Goal: Task Accomplishment & Management: Manage account settings

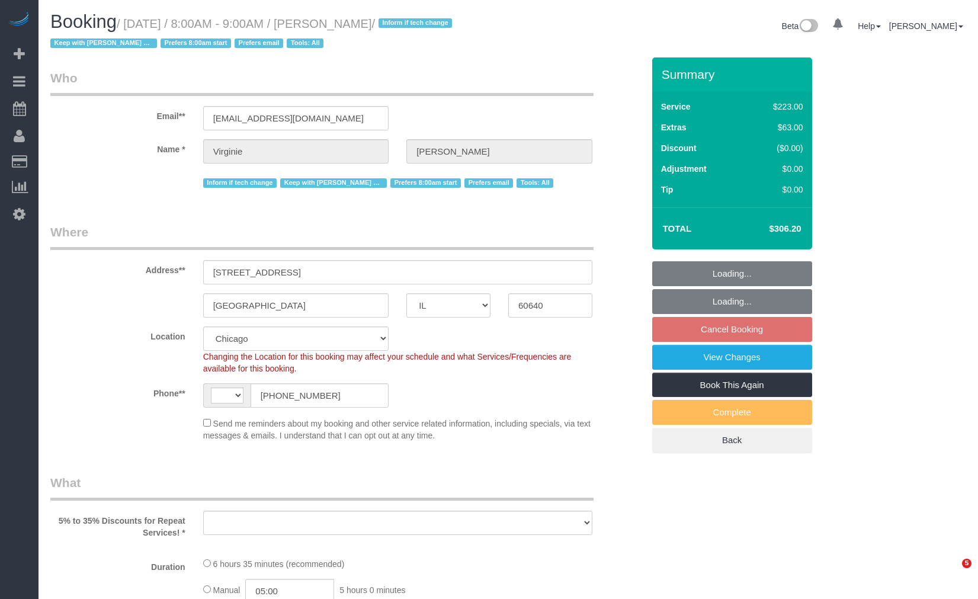
select select "IL"
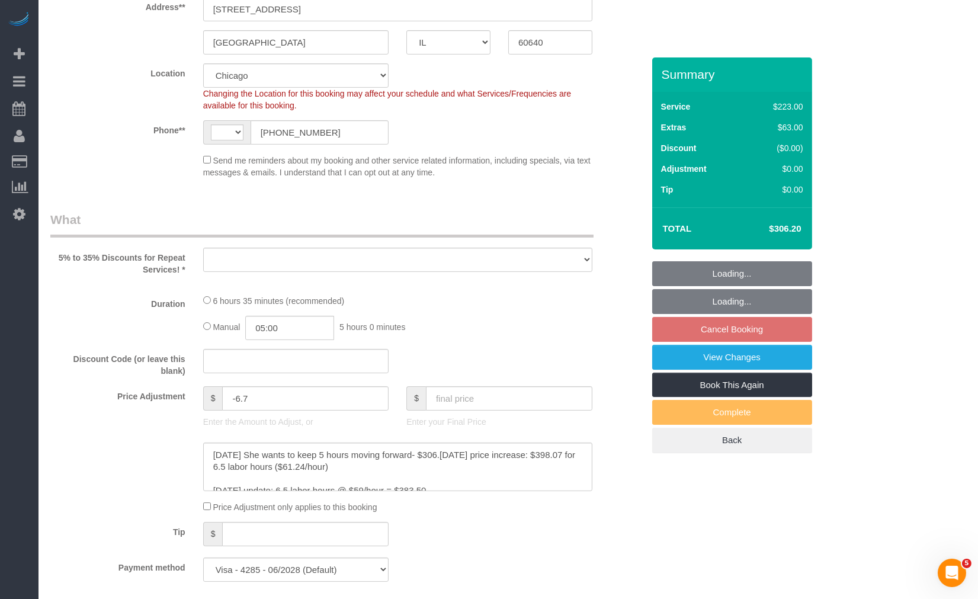
select select "string:US"
select select "object:829"
select select "number:1"
select select "number:65"
select select "number:139"
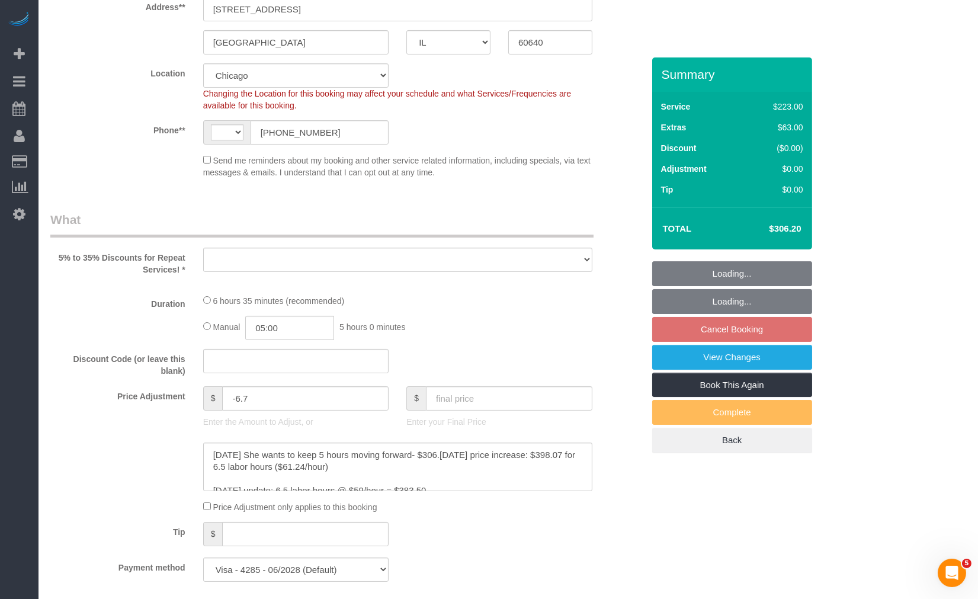
select select "number:104"
select select "object:1157"
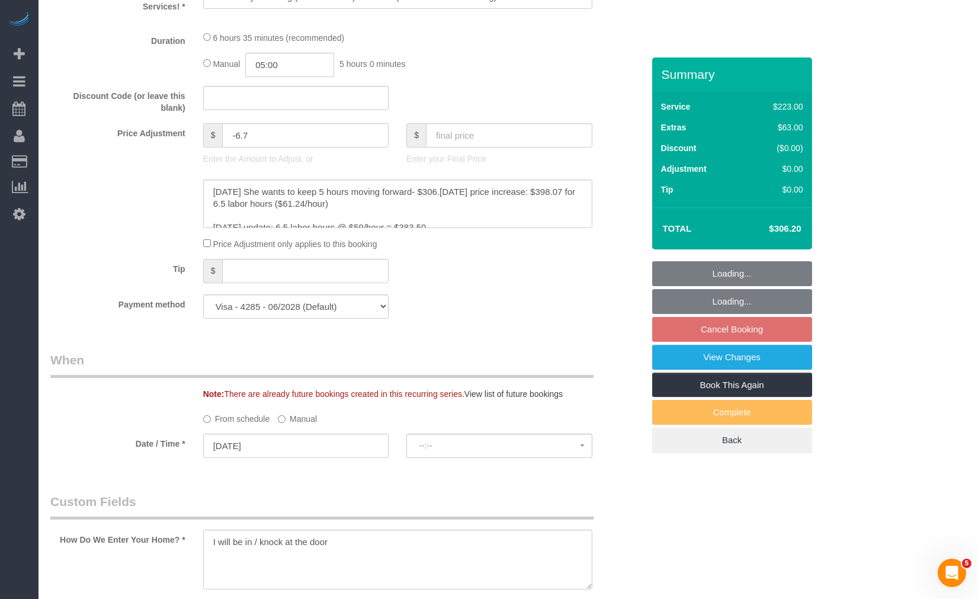
select select "spot1"
select select "512"
select select "5"
select select "1"
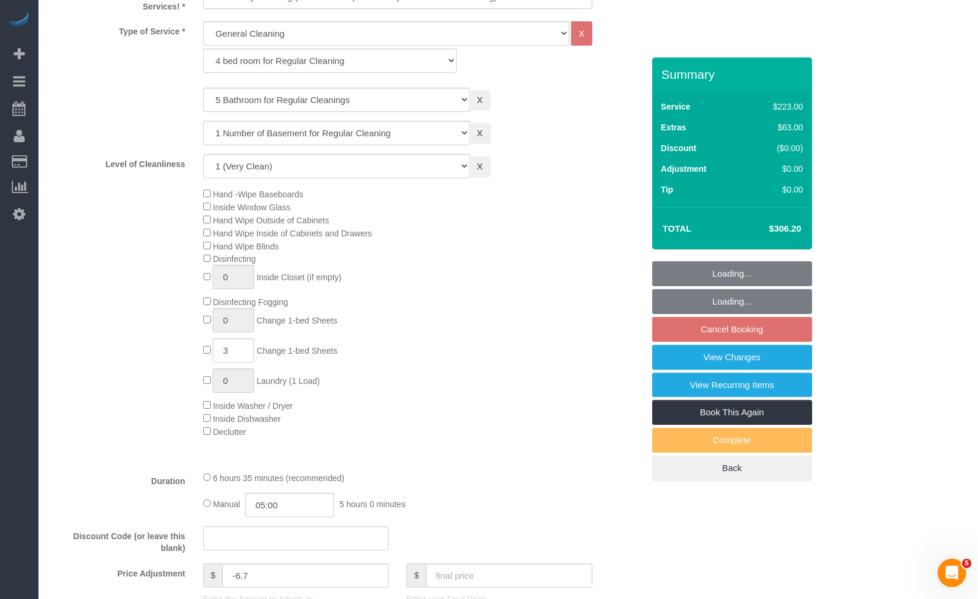
select select "5"
select select "1"
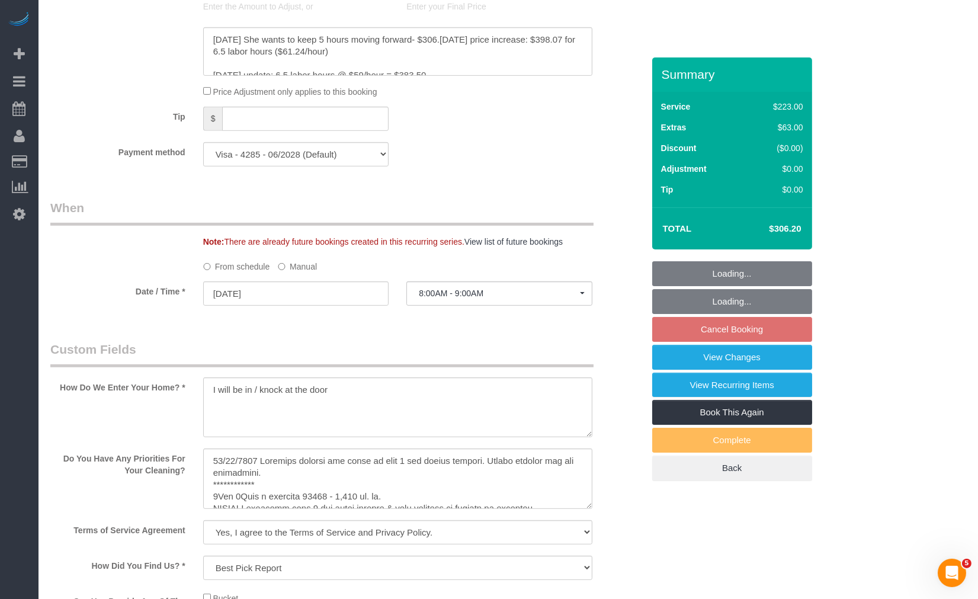
scroll to position [1250, 0]
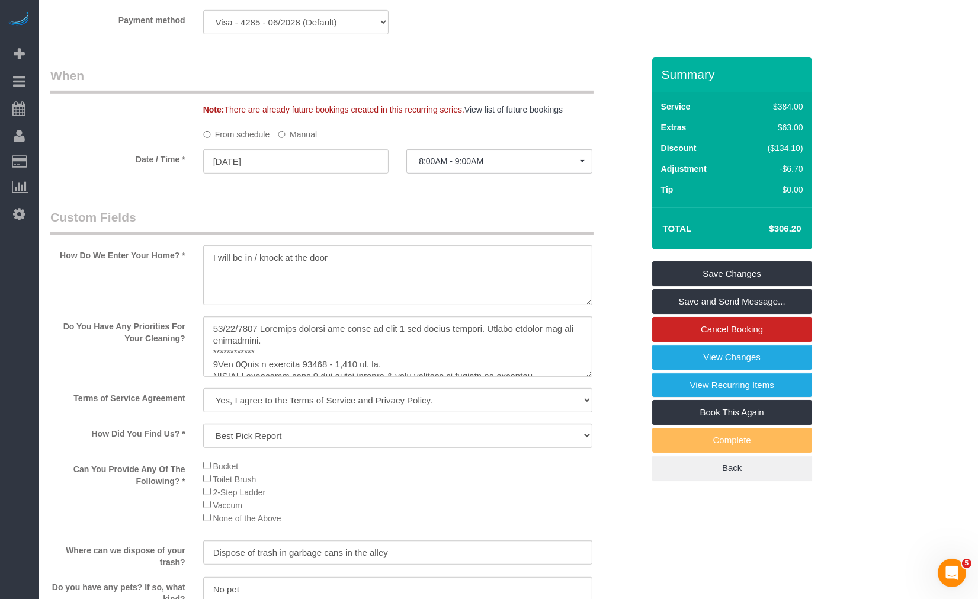
click at [305, 137] on label "Manual" at bounding box center [297, 132] width 39 height 16
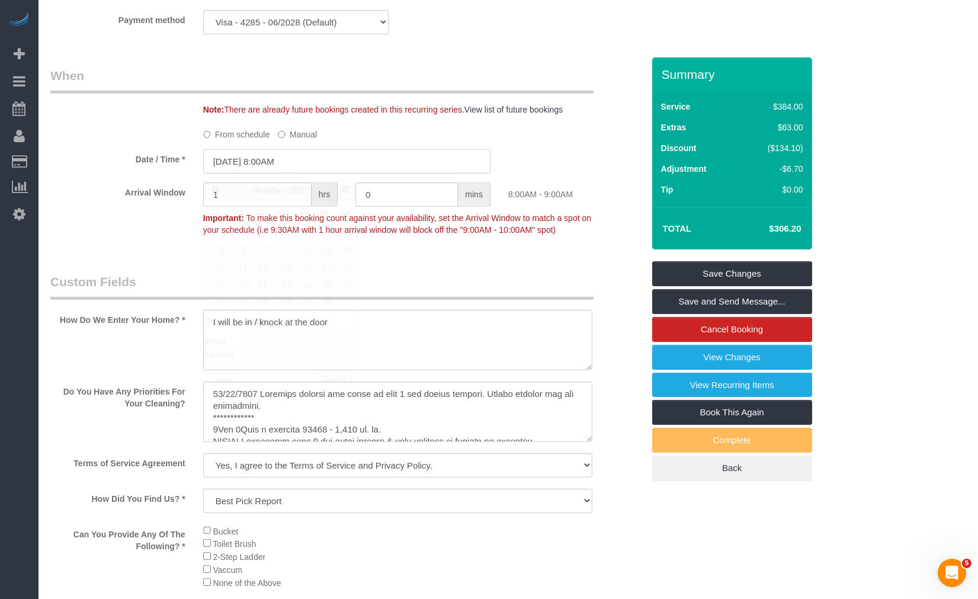
click at [311, 168] on input "10/21/2025 8:00AM" at bounding box center [346, 161] width 287 height 24
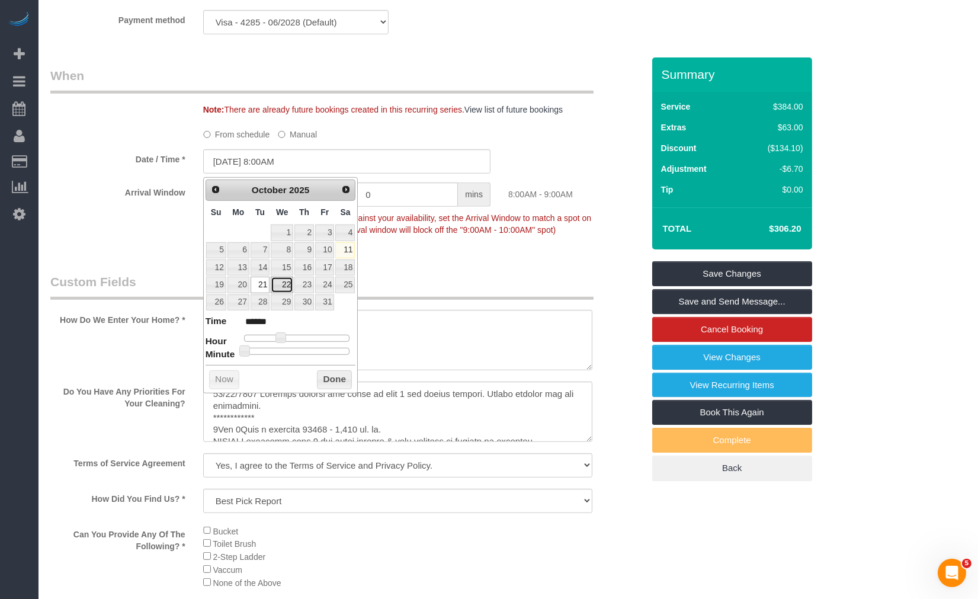
click at [287, 286] on link "22" at bounding box center [282, 285] width 23 height 16
click at [321, 381] on button "Done" at bounding box center [334, 379] width 35 height 19
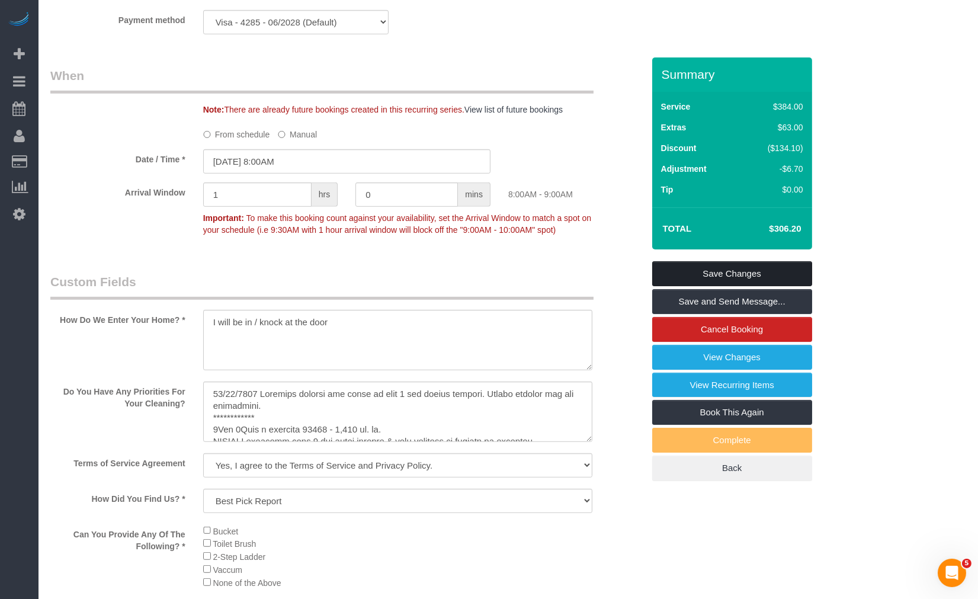
click at [713, 280] on link "Save Changes" at bounding box center [732, 273] width 160 height 25
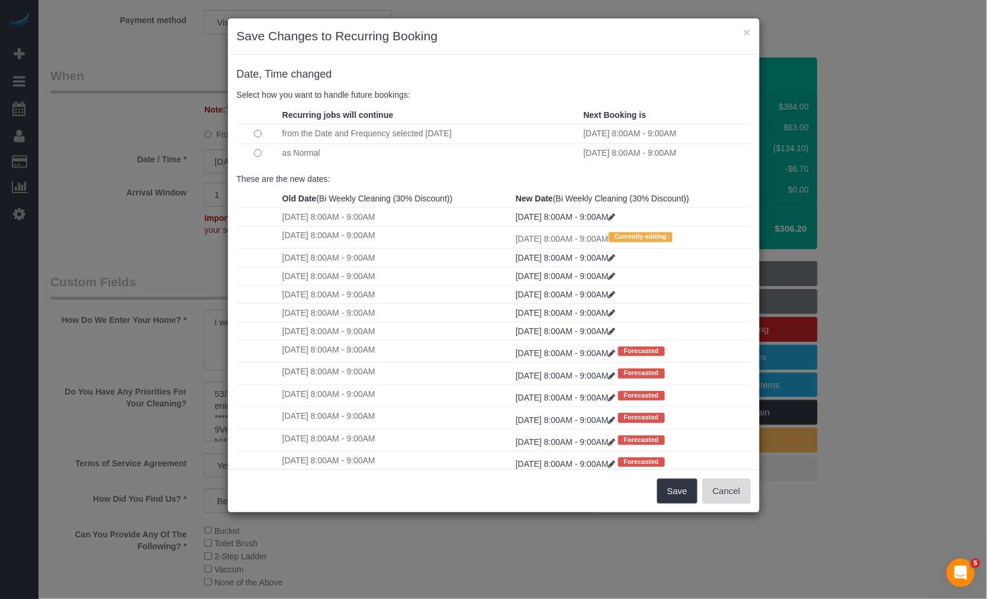
click at [731, 496] on button "Cancel" at bounding box center [727, 491] width 48 height 25
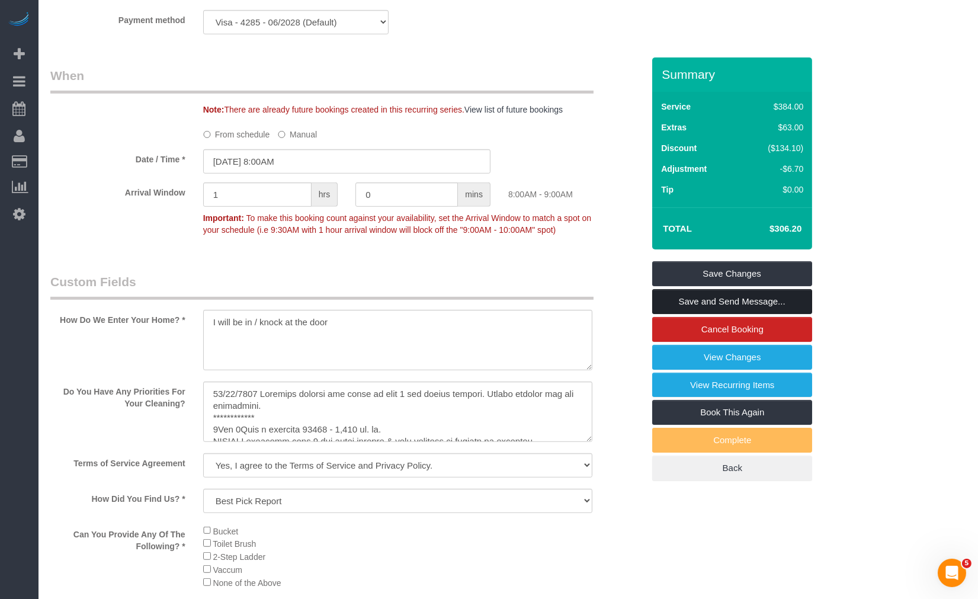
click at [744, 297] on link "Save and Send Message..." at bounding box center [732, 301] width 160 height 25
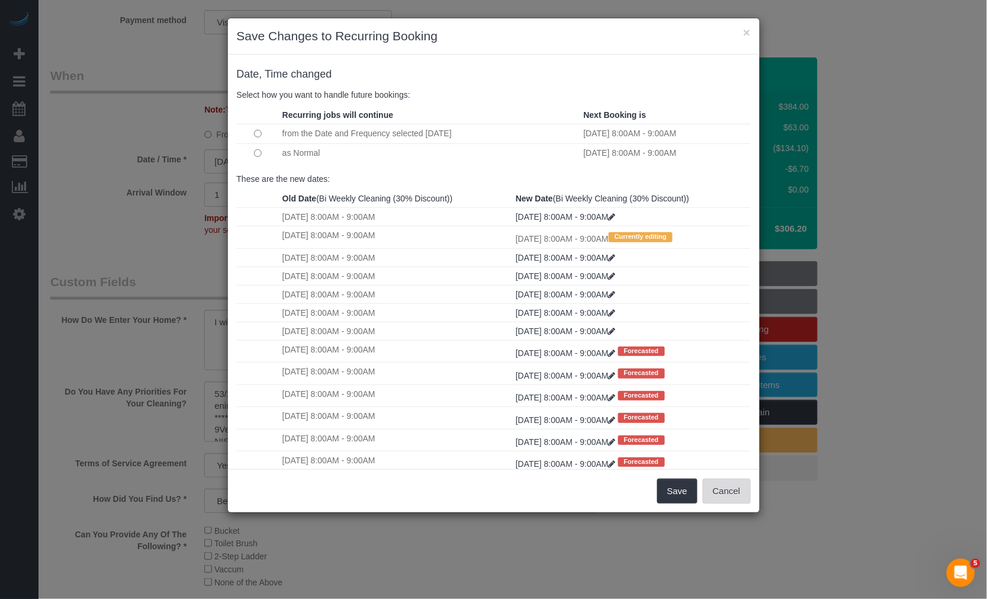
click at [727, 495] on button "Cancel" at bounding box center [727, 491] width 48 height 25
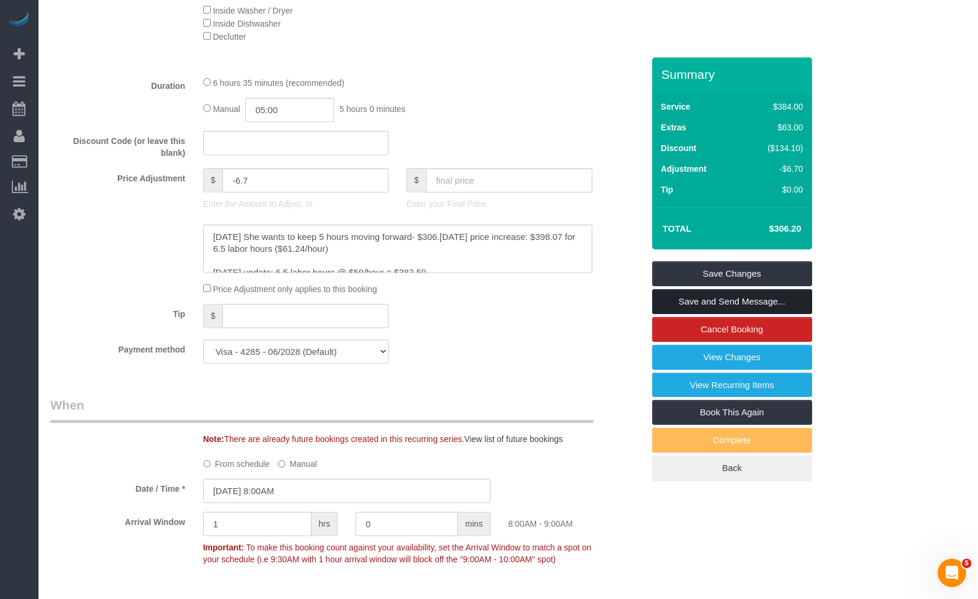
scroll to position [987, 0]
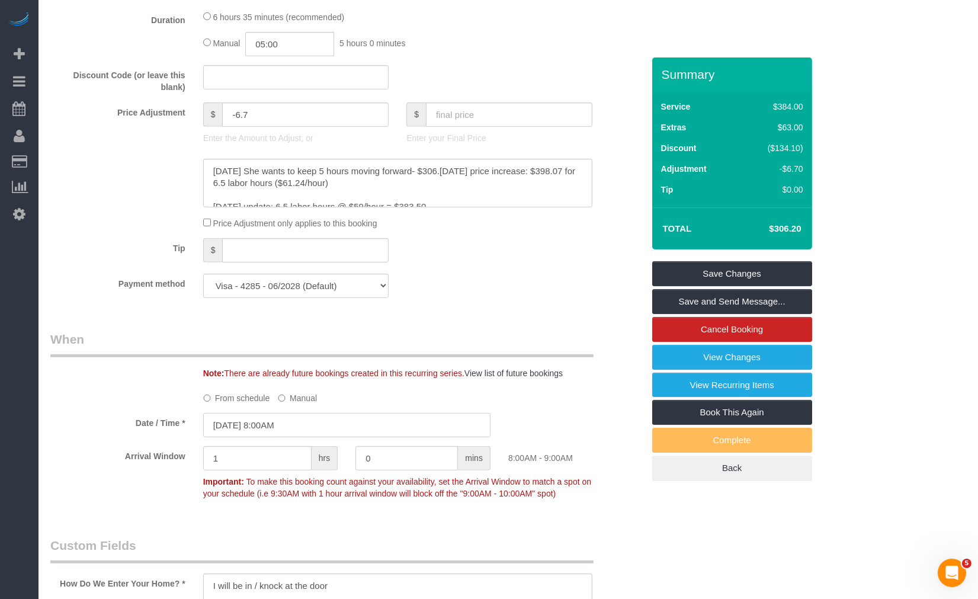
click at [323, 428] on input "10/22/2025 8:00AM" at bounding box center [346, 425] width 287 height 24
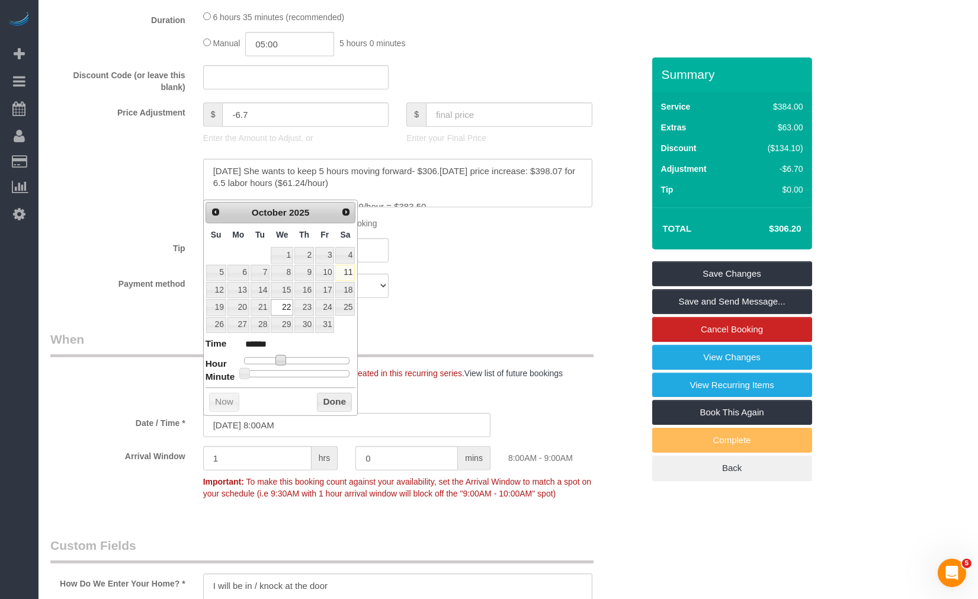
type input "10/22/2025 9:00AM"
type input "******"
type input "10/22/2025 10:00AM"
type input "*******"
type input "10/22/2025 9:00AM"
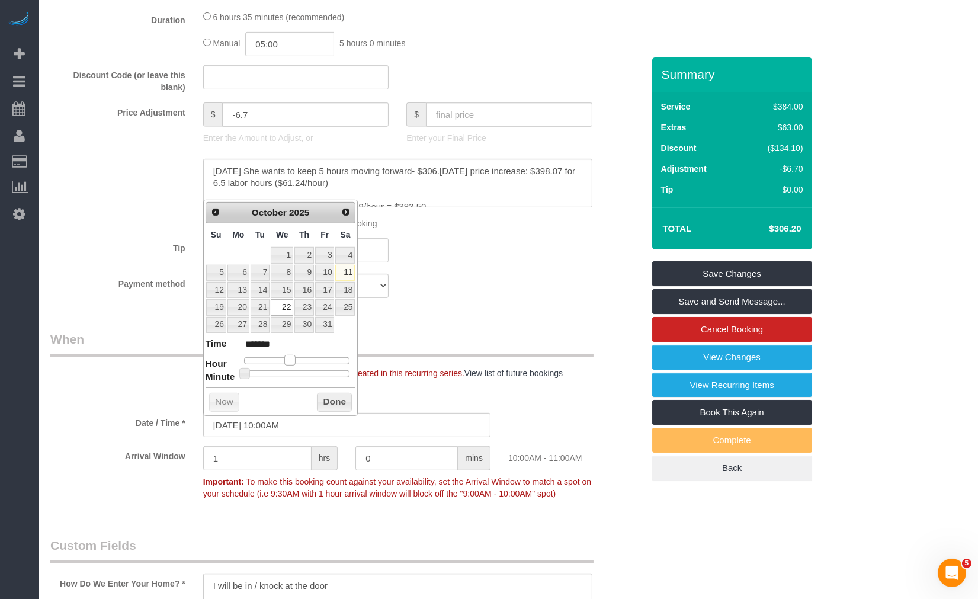
type input "******"
drag, startPoint x: 283, startPoint y: 360, endPoint x: 289, endPoint y: 361, distance: 6.2
click at [289, 361] on span at bounding box center [285, 360] width 11 height 11
drag, startPoint x: 326, startPoint y: 392, endPoint x: 329, endPoint y: 399, distance: 8.1
click at [326, 392] on div "Prev Next October 2025 Su Mo Tu We Th Fr Sa 1 2 3 4 5 6 7 8 9 10 11 12 13 14 15…" at bounding box center [280, 308] width 155 height 216
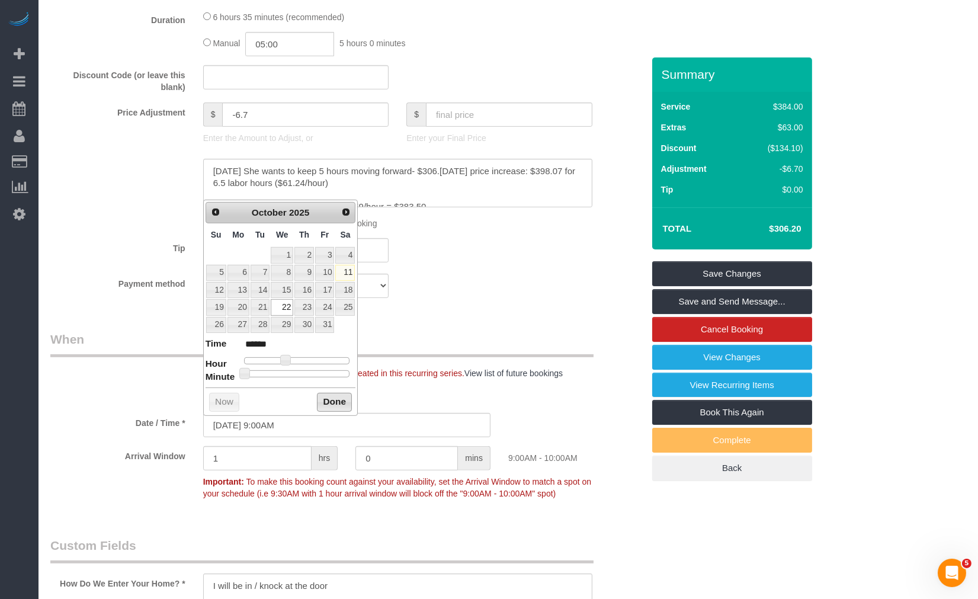
click at [332, 403] on button "Done" at bounding box center [334, 402] width 35 height 19
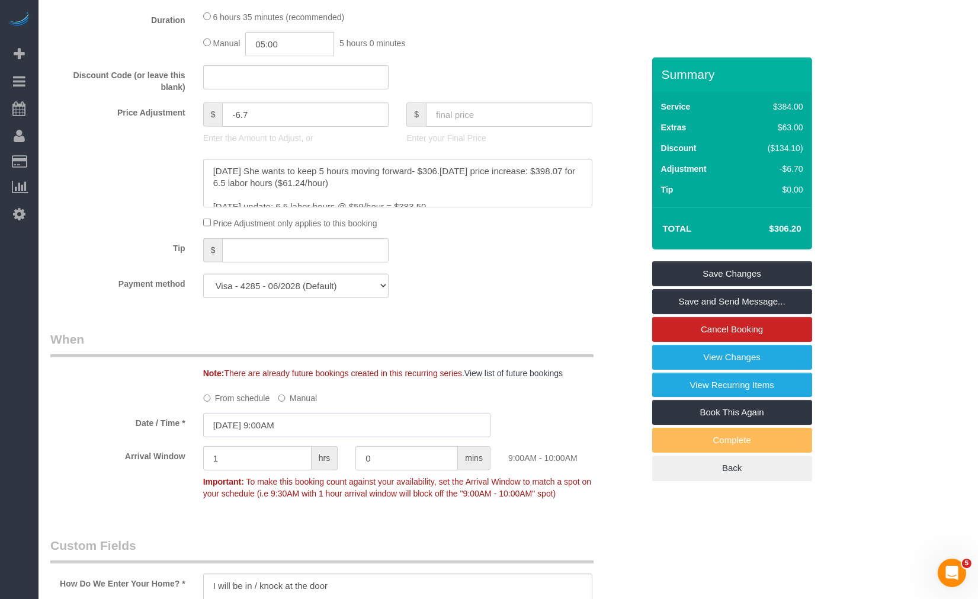
click at [289, 425] on input "10/22/2025 9:00AM" at bounding box center [346, 425] width 287 height 24
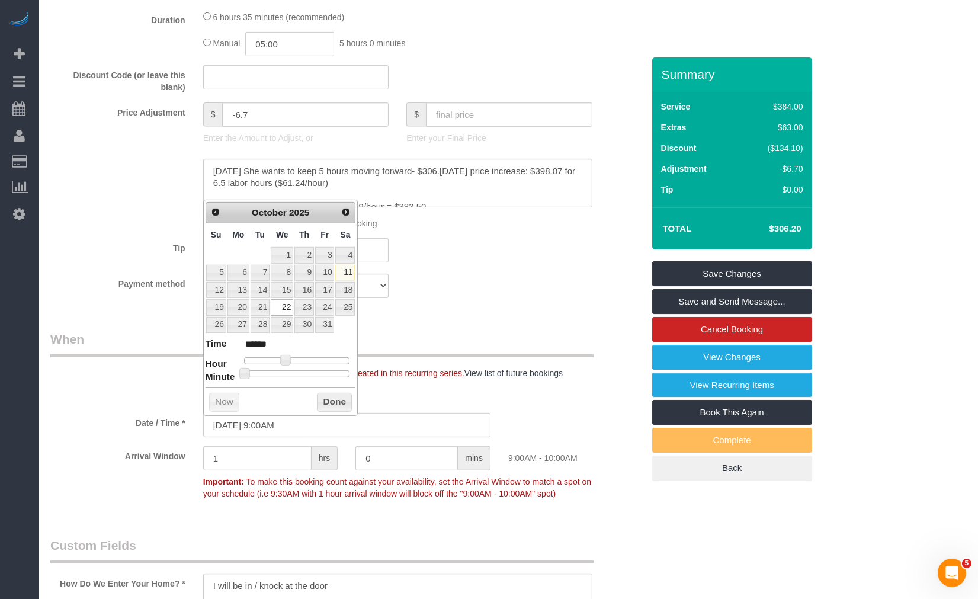
click at [324, 433] on input "10/22/2025 9:00AM" at bounding box center [346, 425] width 287 height 24
click at [282, 432] on input "10/22/2025 9:00AM" at bounding box center [346, 425] width 287 height 24
type input "10/22/2025 8:00AM"
type input "******"
type input "10/22/2025 7:00AM"
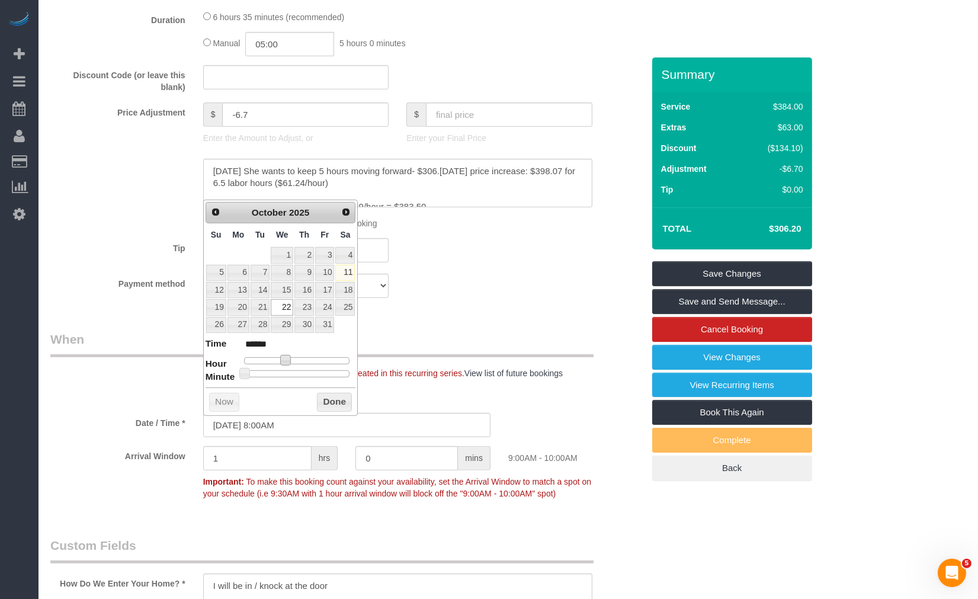
type input "******"
type input "10/22/2025 8:00AM"
type input "******"
click at [280, 369] on dl "Time ****** Hour Minute Second Millisecond Microsecond Time Zone ***** ***** **…" at bounding box center [281, 357] width 150 height 41
click at [328, 398] on button "Done" at bounding box center [334, 402] width 35 height 19
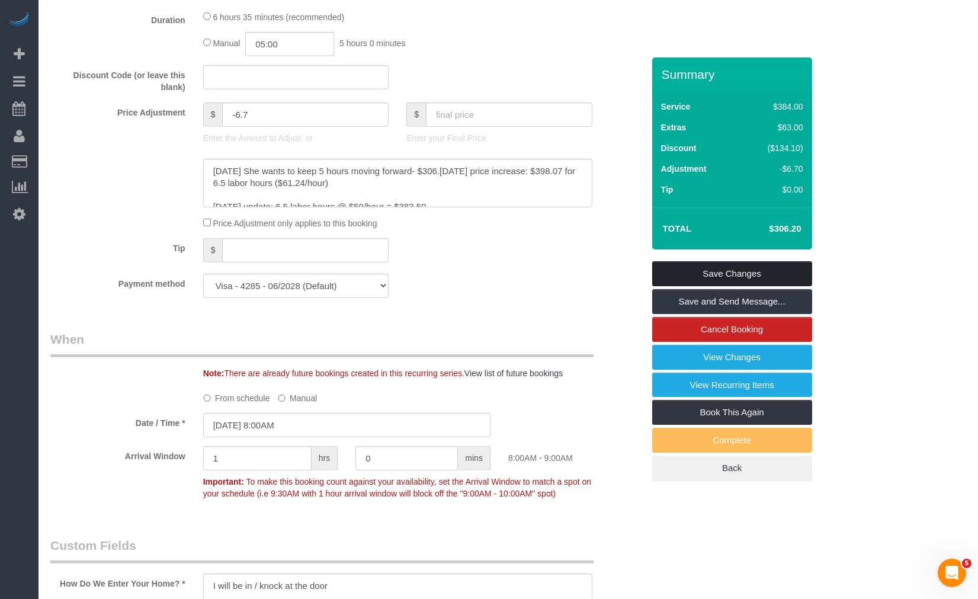
click at [690, 281] on link "Save Changes" at bounding box center [732, 273] width 160 height 25
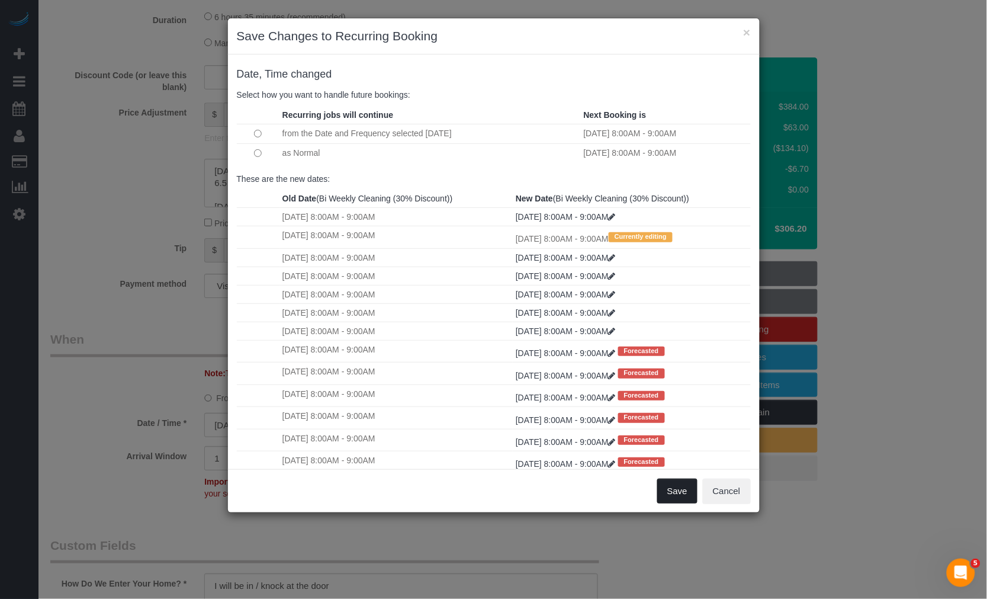
click at [681, 496] on button "Save" at bounding box center [677, 491] width 40 height 25
